Goal: Task Accomplishment & Management: Manage account settings

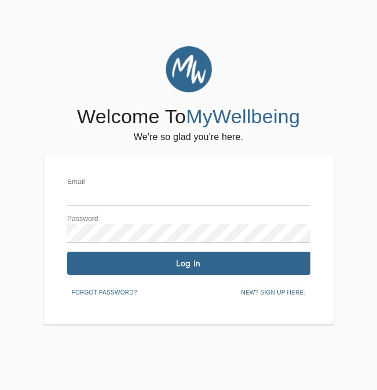
type input "[PERSON_NAME][EMAIL_ADDRESS][DOMAIN_NAME]"
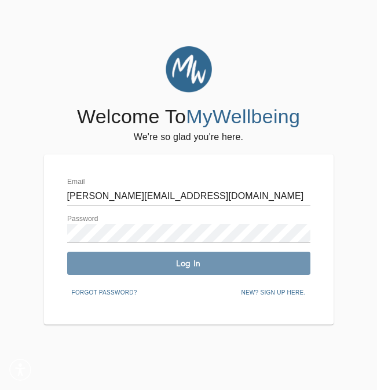
click at [168, 262] on span "Log In" at bounding box center [189, 263] width 234 height 11
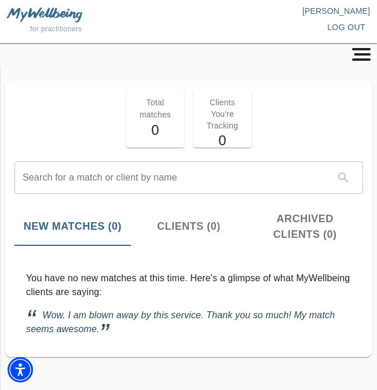
click at [164, 117] on p "Total matches" at bounding box center [155, 108] width 44 height 23
click at [356, 52] on icon "button" at bounding box center [361, 54] width 22 height 13
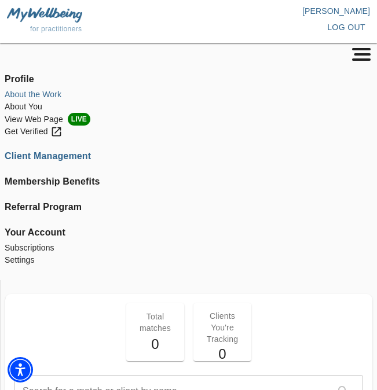
click at [16, 94] on li "About the Work" at bounding box center [189, 95] width 368 height 12
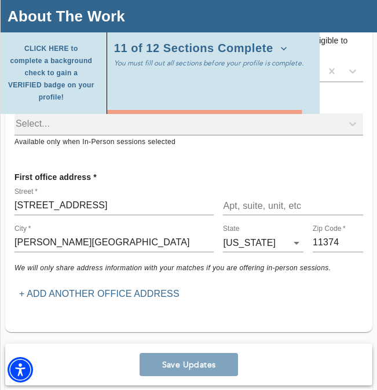
scroll to position [508, 0]
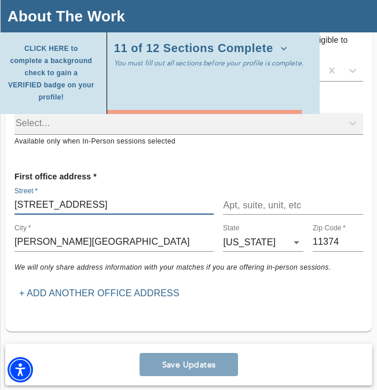
click at [40, 196] on input "[STREET_ADDRESS]" at bounding box center [113, 205] width 199 height 19
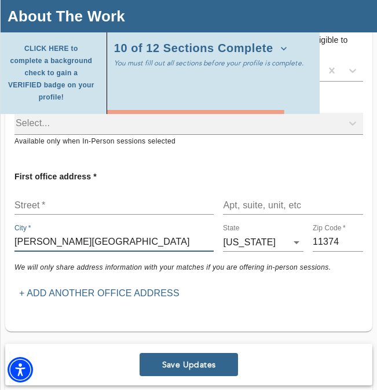
click at [45, 233] on input "[PERSON_NAME][GEOGRAPHIC_DATA]" at bounding box center [113, 242] width 199 height 19
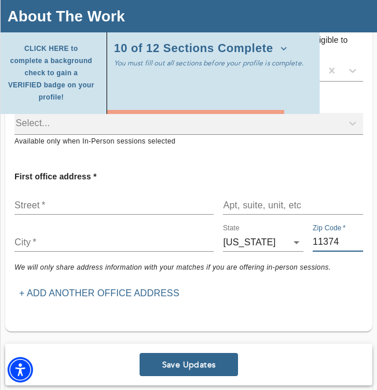
click at [329, 233] on input "11374" at bounding box center [338, 242] width 50 height 19
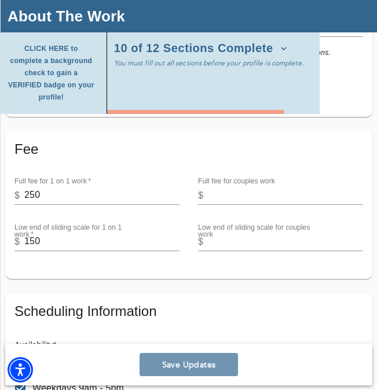
click at [192, 368] on span "Save Updates" at bounding box center [188, 365] width 89 height 11
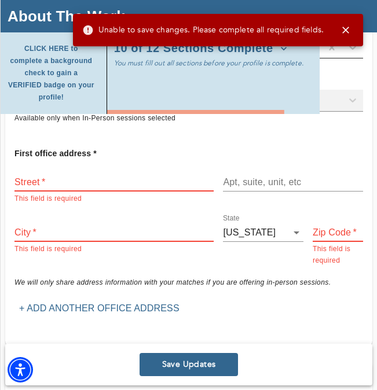
scroll to position [382, 0]
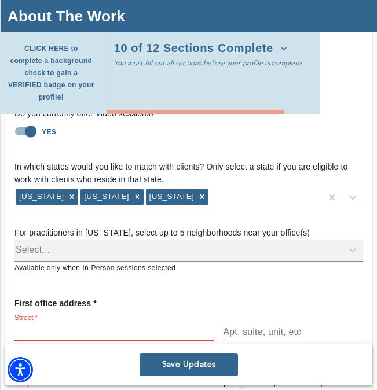
click at [88, 323] on input "text" at bounding box center [113, 332] width 199 height 19
type input "[STREET_ADDRESS]"
type input "[PERSON_NAME]"
type input "07641"
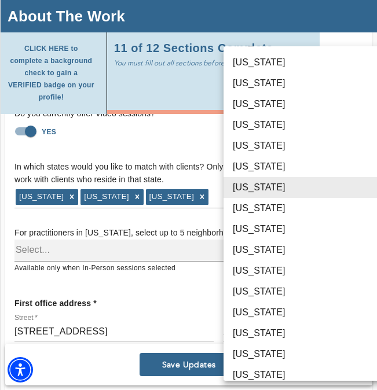
scroll to position [564, 0]
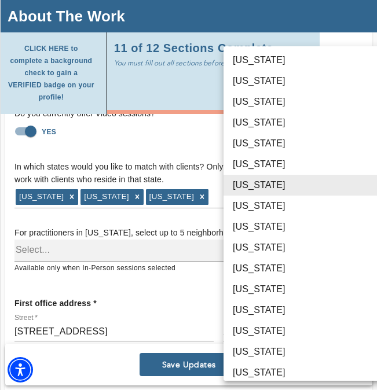
click at [244, 145] on li "[US_STATE]" at bounding box center [307, 143] width 169 height 21
type input "33"
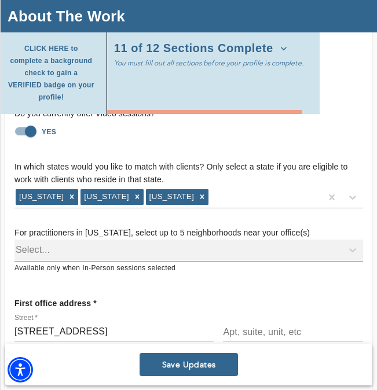
click at [163, 229] on div "For practitioners in [US_STATE], select up to 5 neighborhoods near your office(…" at bounding box center [188, 241] width 349 height 66
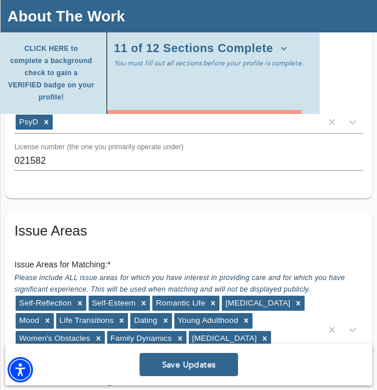
scroll to position [1290, 0]
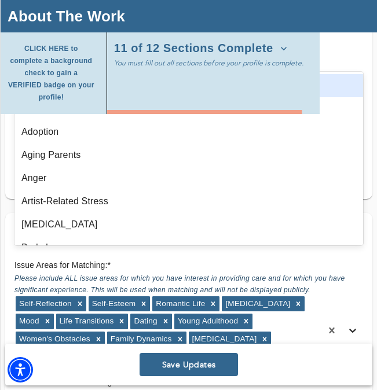
click at [352, 320] on div at bounding box center [352, 330] width 21 height 21
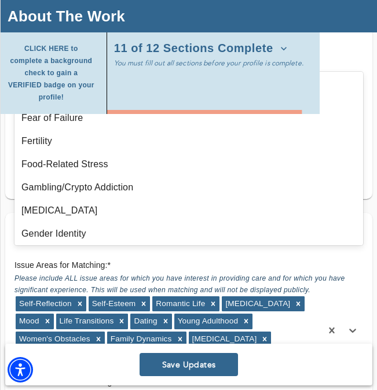
scroll to position [438, 0]
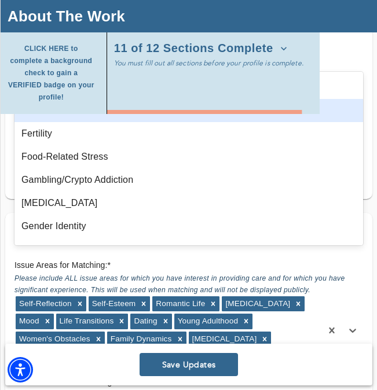
click at [48, 107] on div "Fear of Failure" at bounding box center [188, 110] width 349 height 23
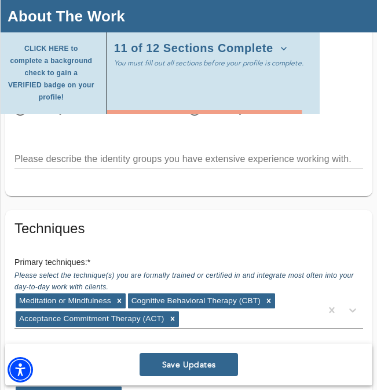
scroll to position [2050, 0]
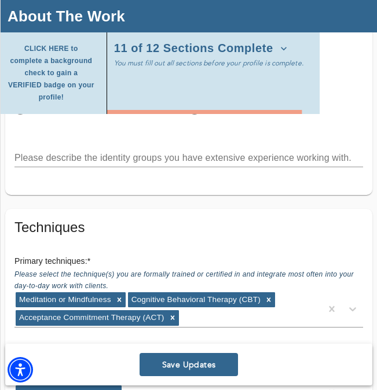
click at [41, 152] on textarea at bounding box center [188, 157] width 349 height 11
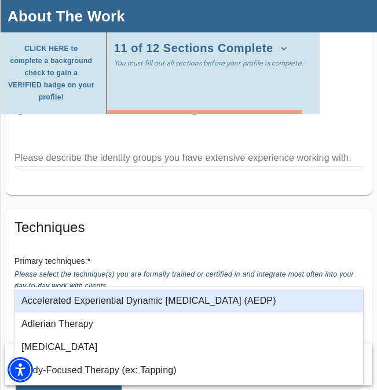
click at [355, 307] on icon at bounding box center [352, 309] width 7 height 4
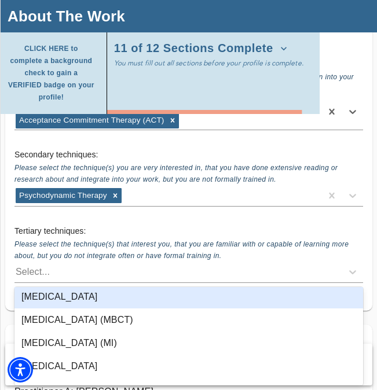
scroll to position [2254, 0]
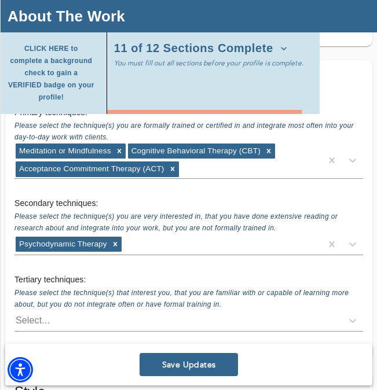
scroll to position [2201, 0]
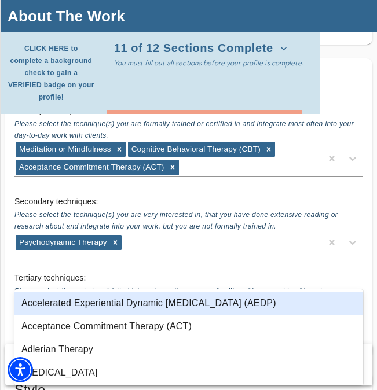
click at [154, 310] on div "Select..." at bounding box center [178, 319] width 328 height 19
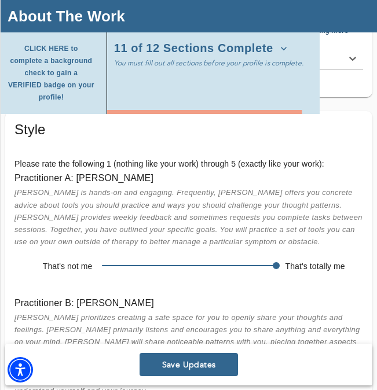
scroll to position [2460, 0]
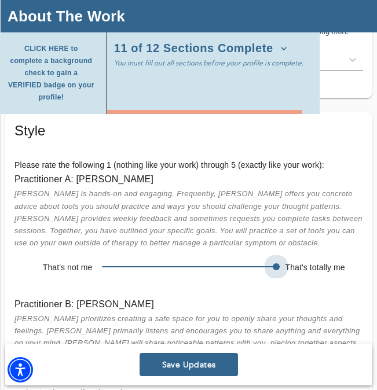
drag, startPoint x: 278, startPoint y: 219, endPoint x: 261, endPoint y: 218, distance: 16.8
click at [261, 259] on span at bounding box center [189, 267] width 174 height 16
drag, startPoint x: 280, startPoint y: 219, endPoint x: 266, endPoint y: 220, distance: 13.9
click at [273, 263] on span at bounding box center [276, 266] width 7 height 7
click at [255, 259] on span at bounding box center [189, 267] width 174 height 16
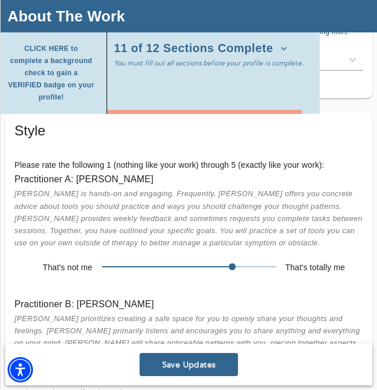
click at [229, 259] on span at bounding box center [189, 267] width 174 height 16
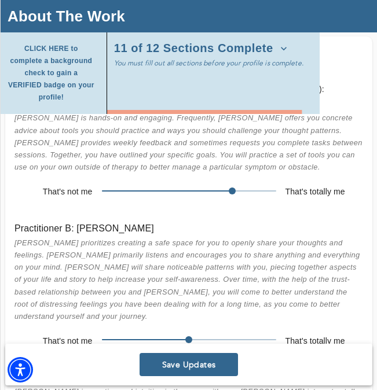
scroll to position [2598, 0]
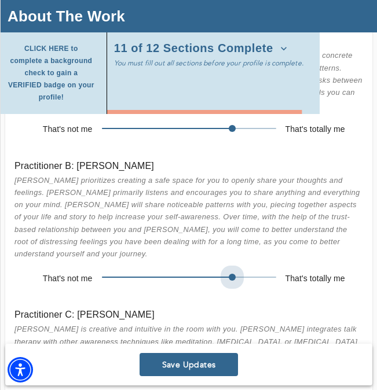
click at [234, 269] on span at bounding box center [189, 277] width 174 height 16
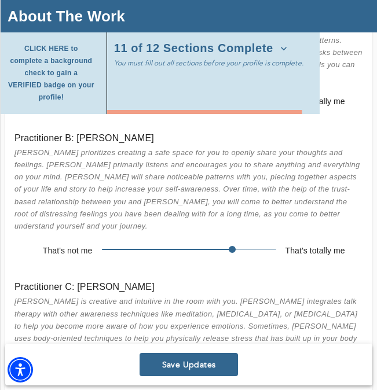
drag, startPoint x: 145, startPoint y: 307, endPoint x: 124, endPoint y: 305, distance: 20.9
click at [123, 366] on span at bounding box center [189, 374] width 174 height 16
click at [122, 366] on span at bounding box center [189, 374] width 174 height 16
click at [144, 366] on span at bounding box center [189, 374] width 174 height 16
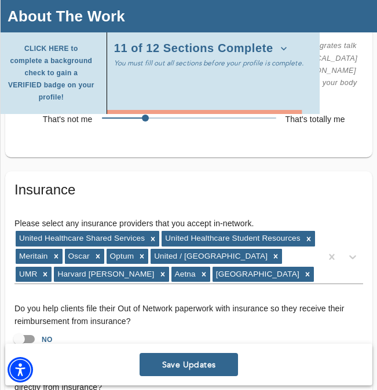
scroll to position [2898, 0]
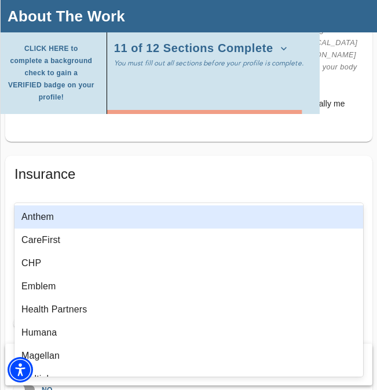
click at [354, 231] on div at bounding box center [352, 241] width 21 height 21
click at [354, 236] on icon at bounding box center [353, 242] width 12 height 12
click at [353, 231] on div at bounding box center [352, 241] width 21 height 21
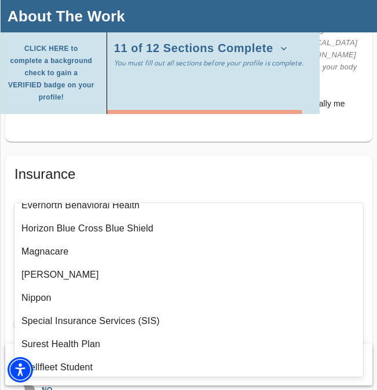
scroll to position [1128, 0]
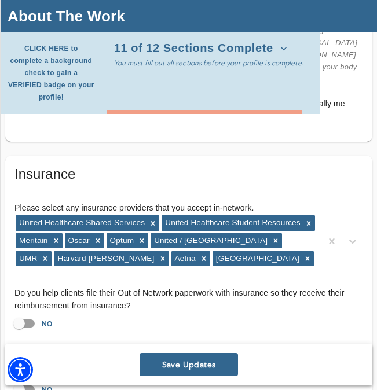
click at [154, 165] on h5 "Insurance" at bounding box center [188, 174] width 349 height 19
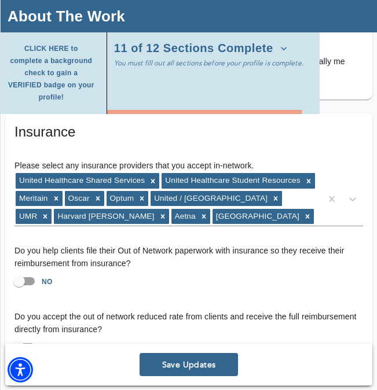
click at [171, 344] on div "Save Updates" at bounding box center [188, 365] width 367 height 42
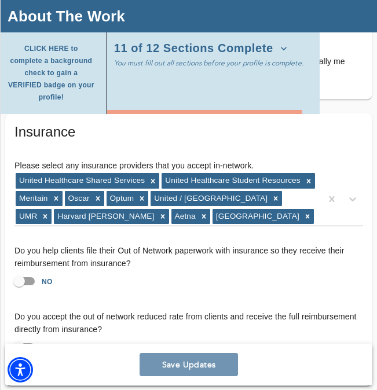
click at [173, 360] on span "Save Updates" at bounding box center [188, 365] width 89 height 11
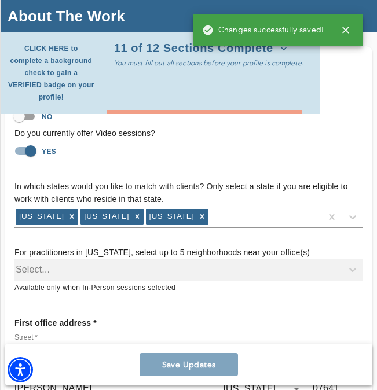
scroll to position [0, 0]
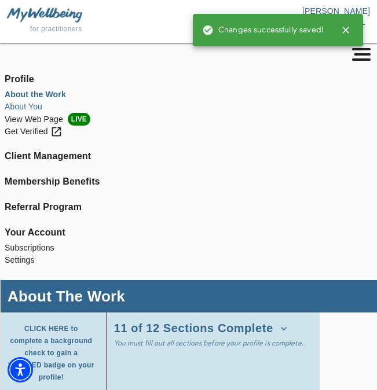
click at [38, 108] on li "About You" at bounding box center [189, 107] width 368 height 12
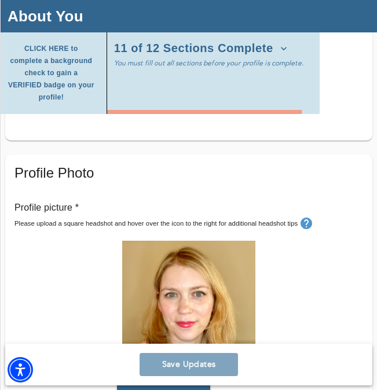
scroll to position [608, 0]
